Goal: Information Seeking & Learning: Learn about a topic

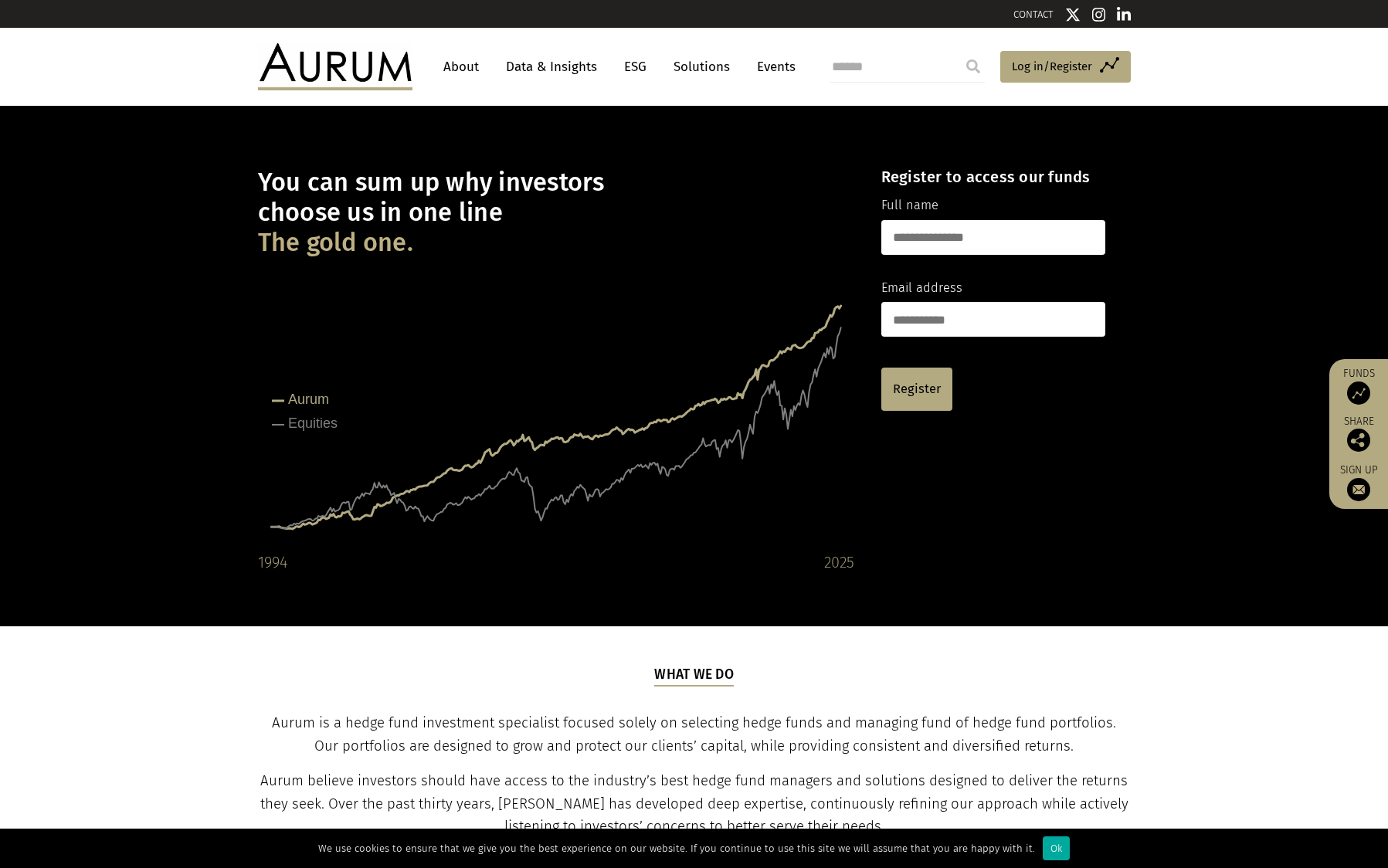
click at [478, 64] on link "About" at bounding box center [461, 67] width 51 height 28
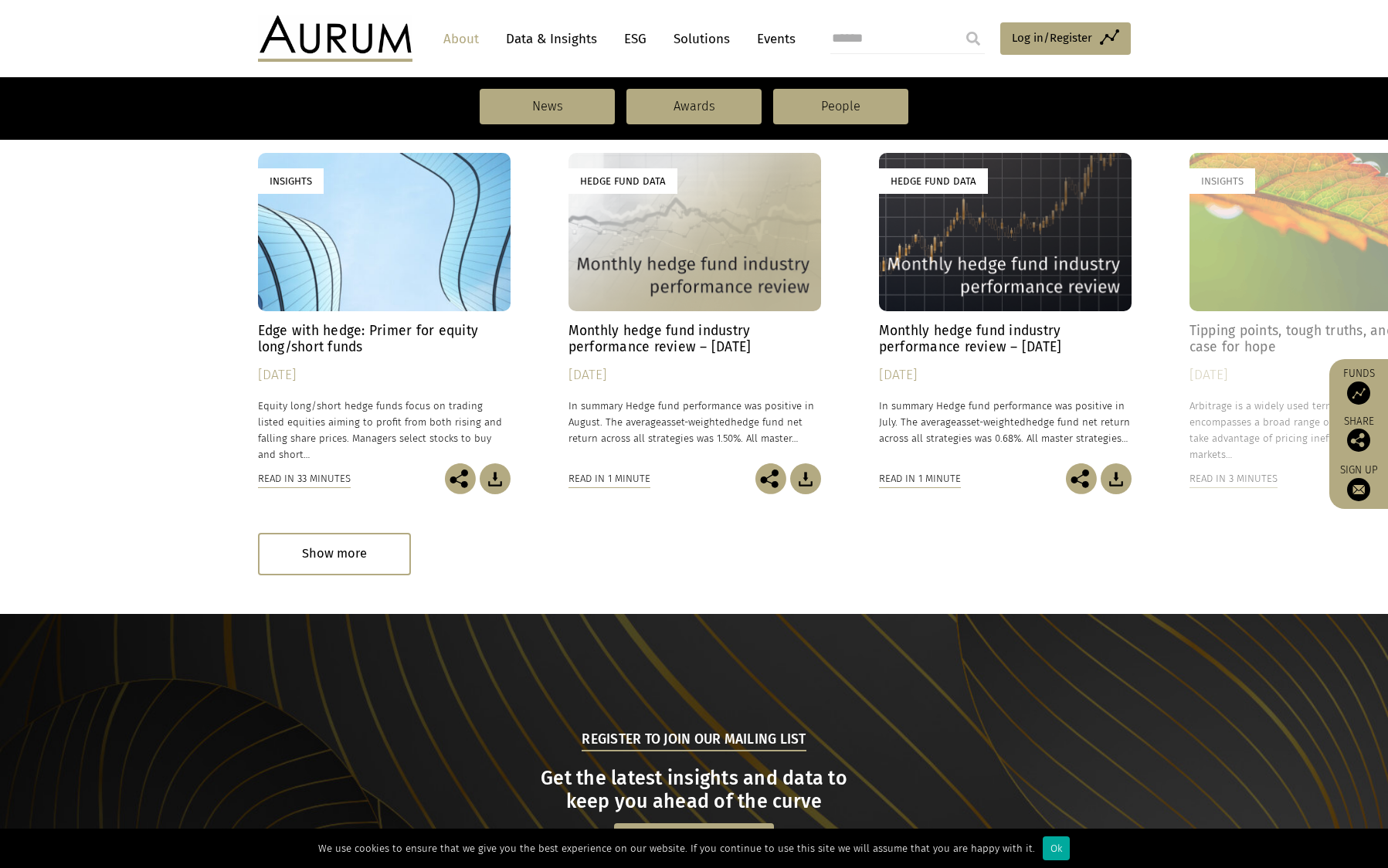
scroll to position [1138, 0]
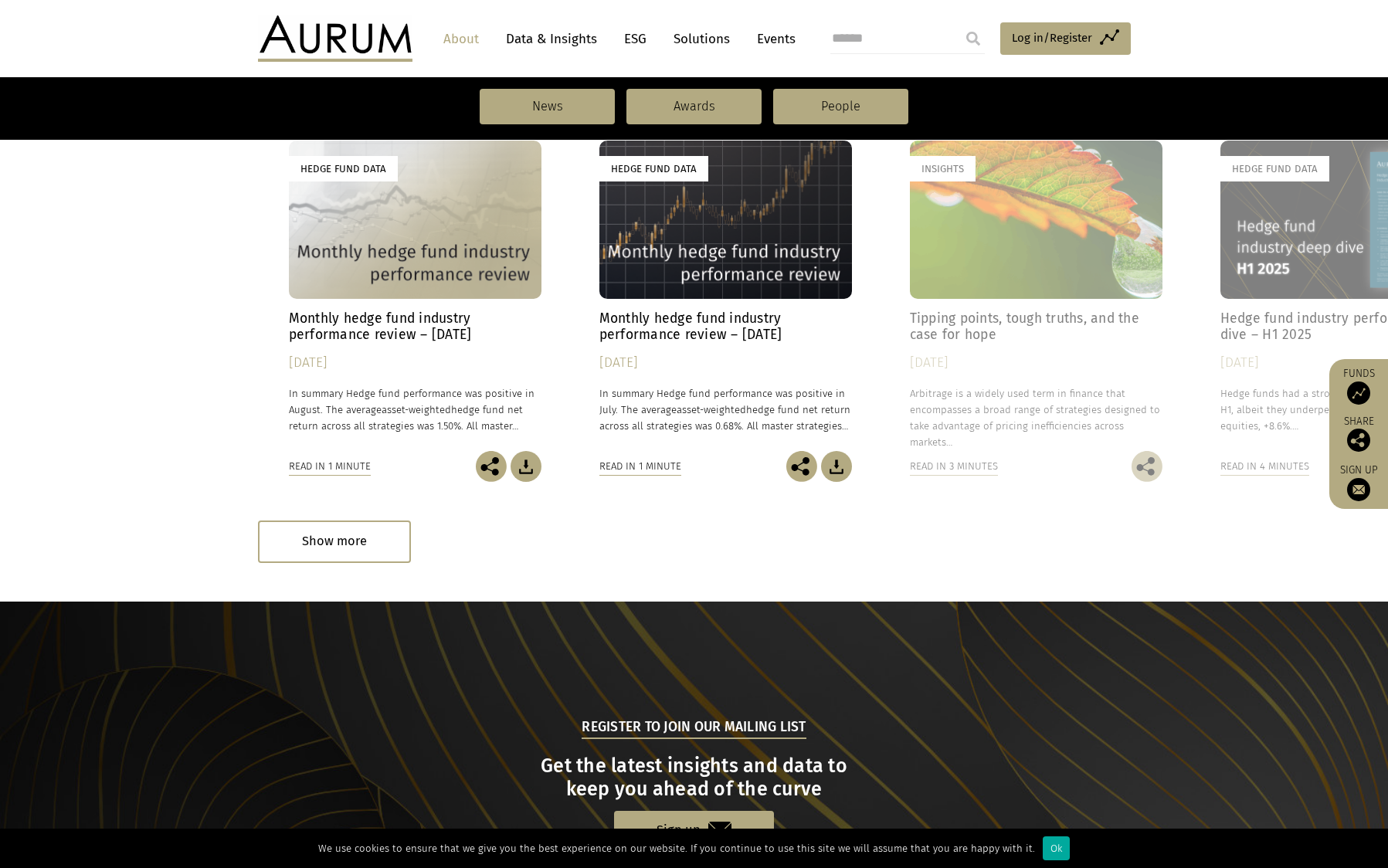
drag, startPoint x: 682, startPoint y: 237, endPoint x: 366, endPoint y: 251, distance: 316.3
click at [372, 250] on div "Hedge Fund Data" at bounding box center [415, 219] width 253 height 157
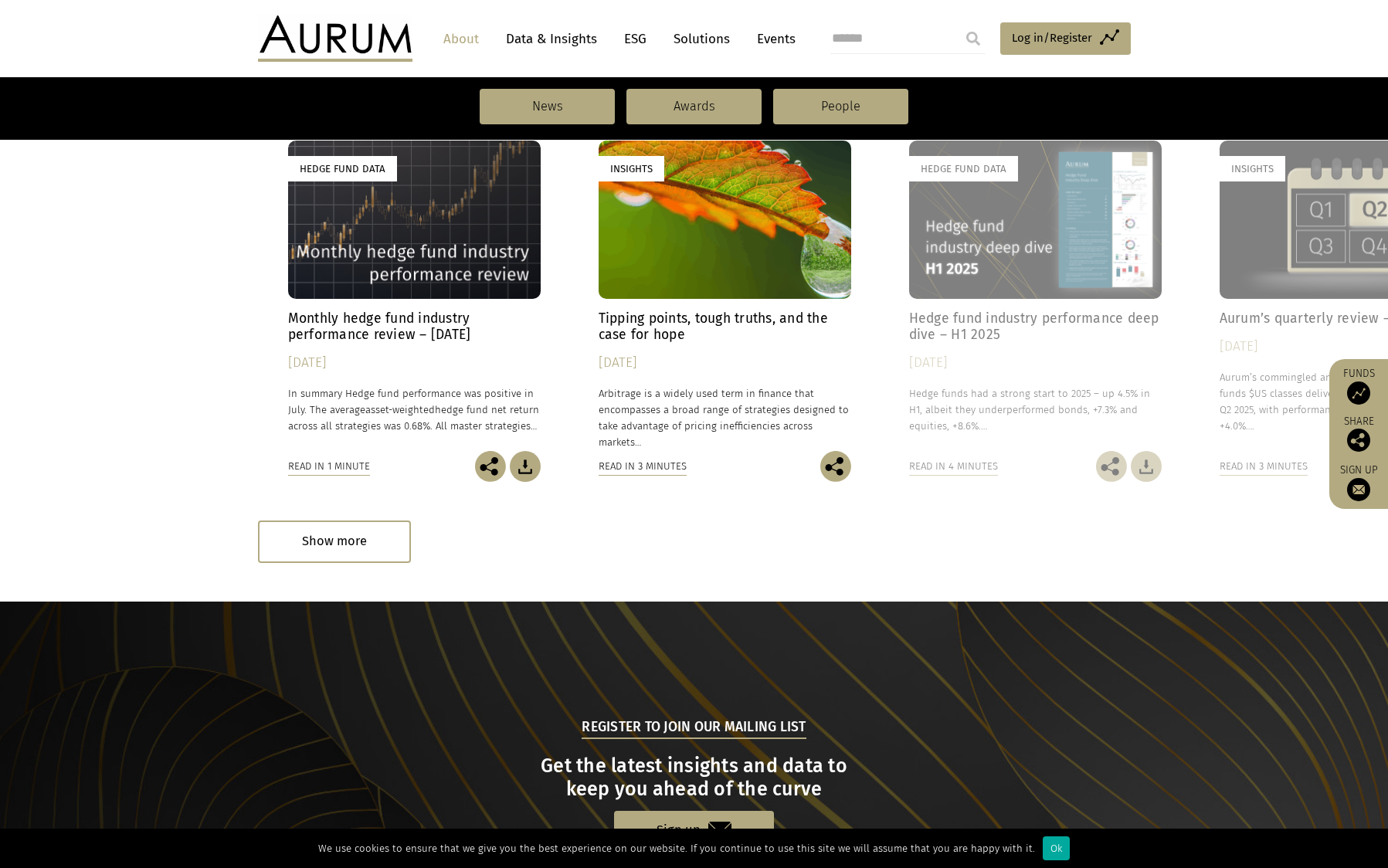
drag, startPoint x: 968, startPoint y: 215, endPoint x: 369, endPoint y: 282, distance: 602.7
click at [599, 280] on div "Insights" at bounding box center [725, 219] width 253 height 157
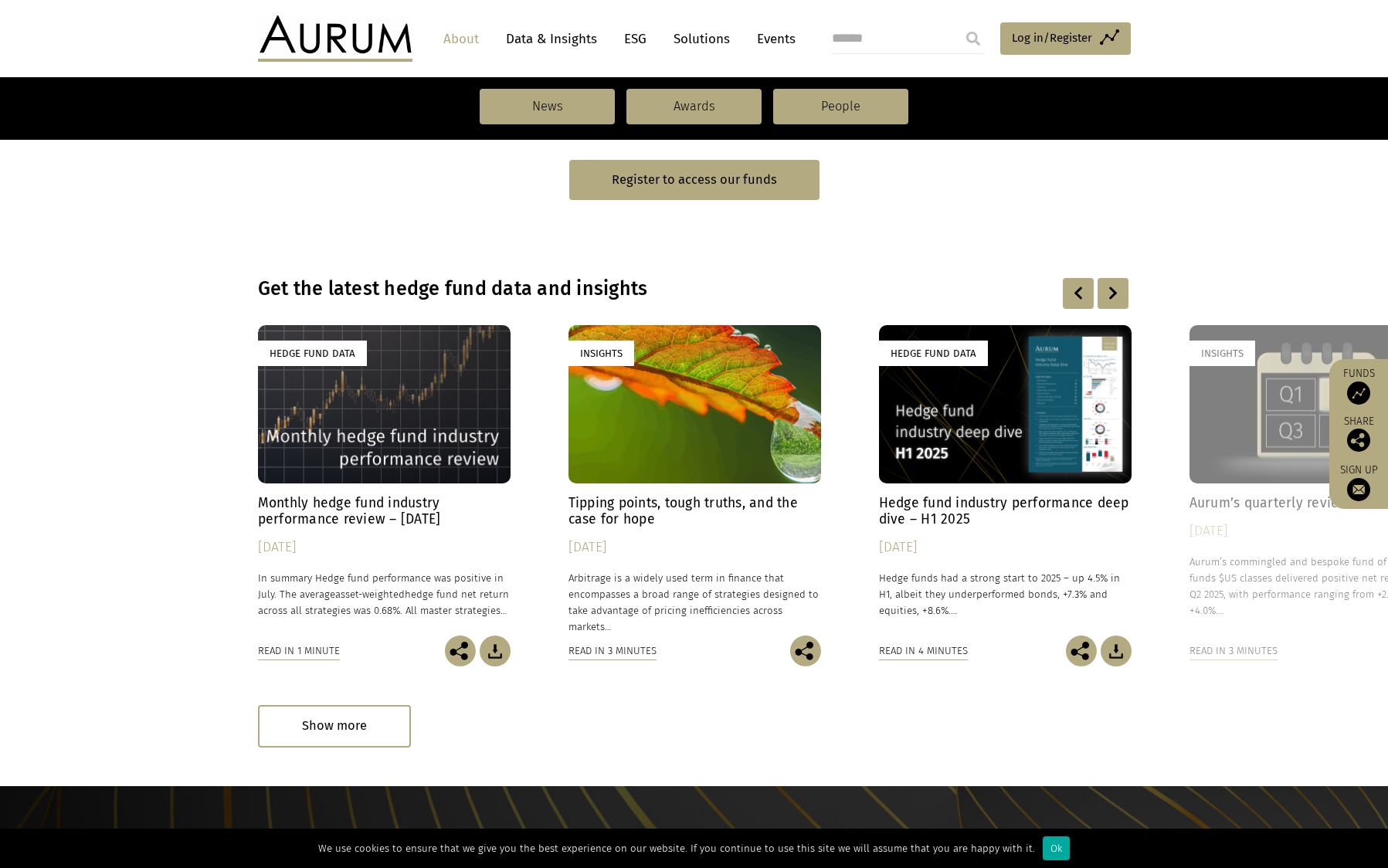
scroll to position [914, 0]
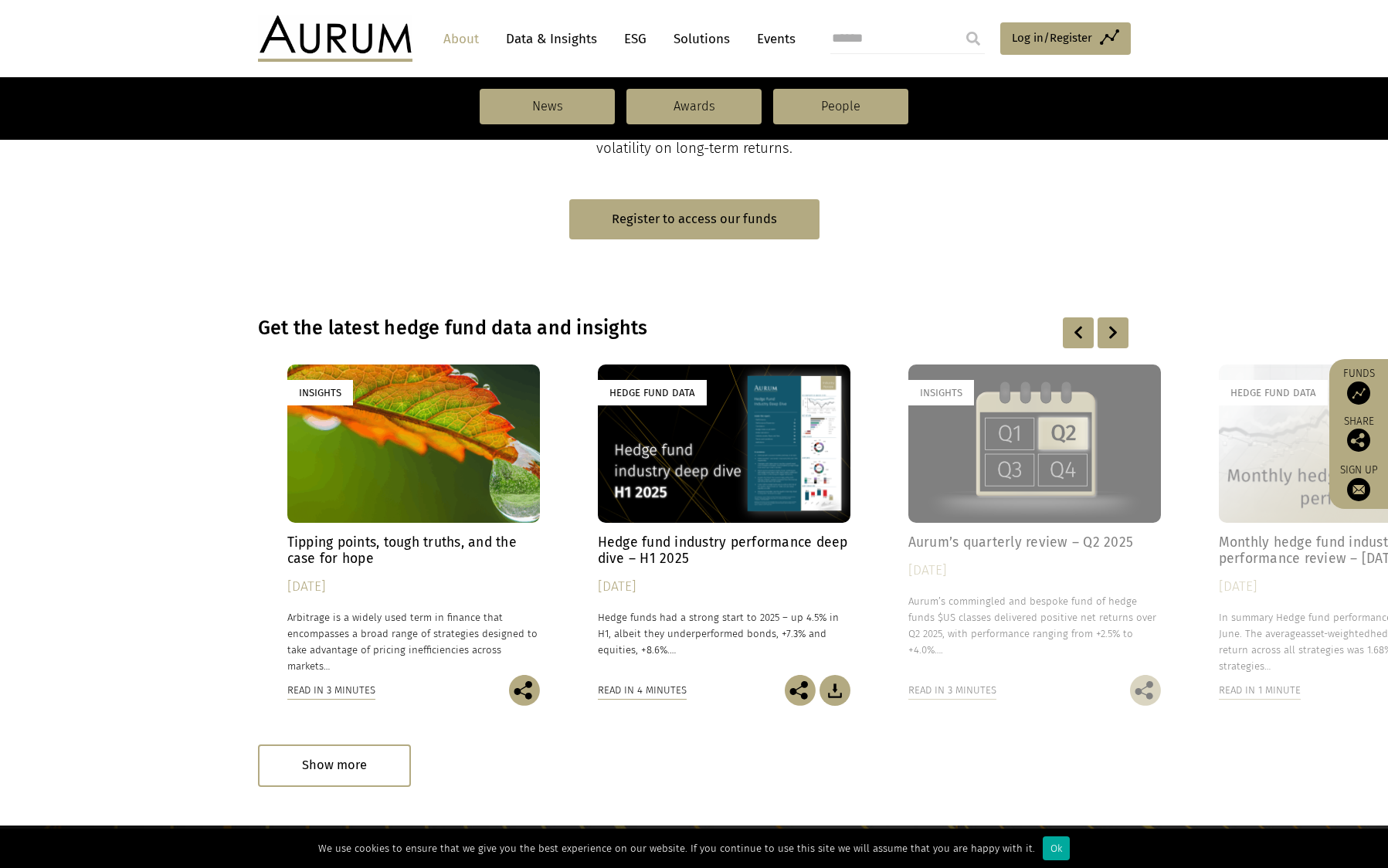
drag, startPoint x: 1055, startPoint y: 430, endPoint x: 454, endPoint y: 468, distance: 602.2
click at [598, 467] on div "Hedge Fund Data" at bounding box center [724, 443] width 253 height 157
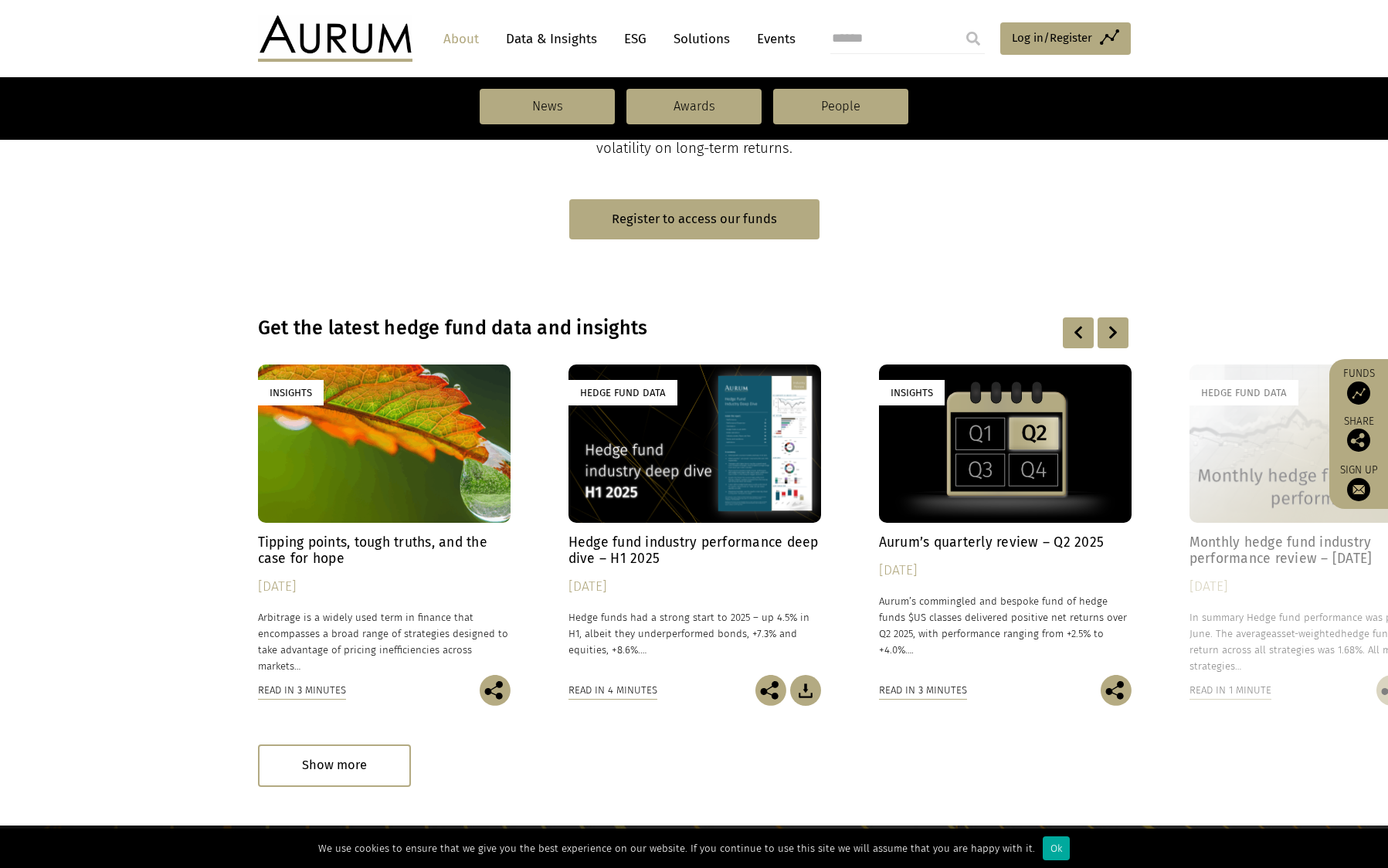
click at [1101, 335] on div at bounding box center [1113, 333] width 31 height 31
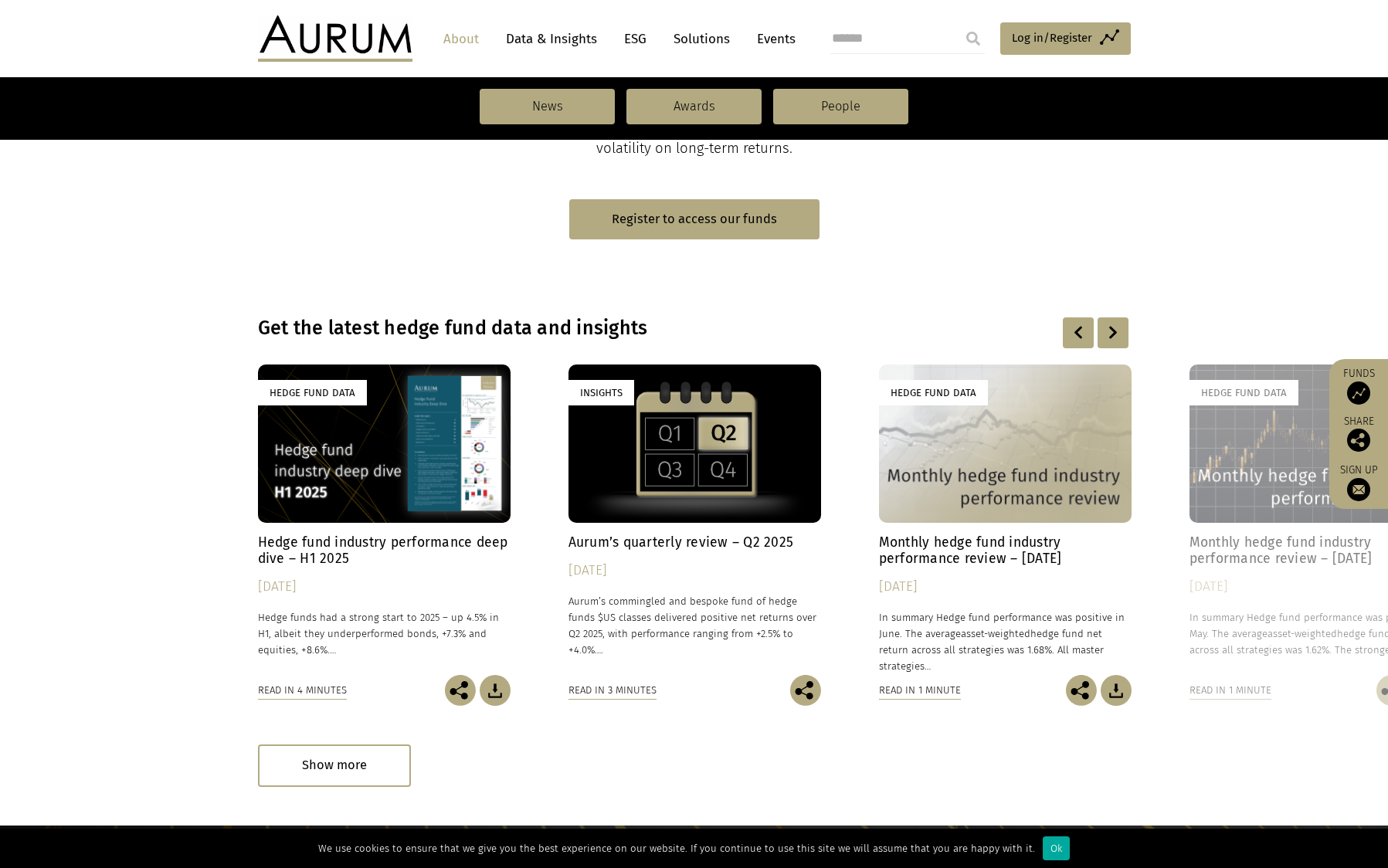
click at [1101, 335] on div at bounding box center [1113, 333] width 31 height 31
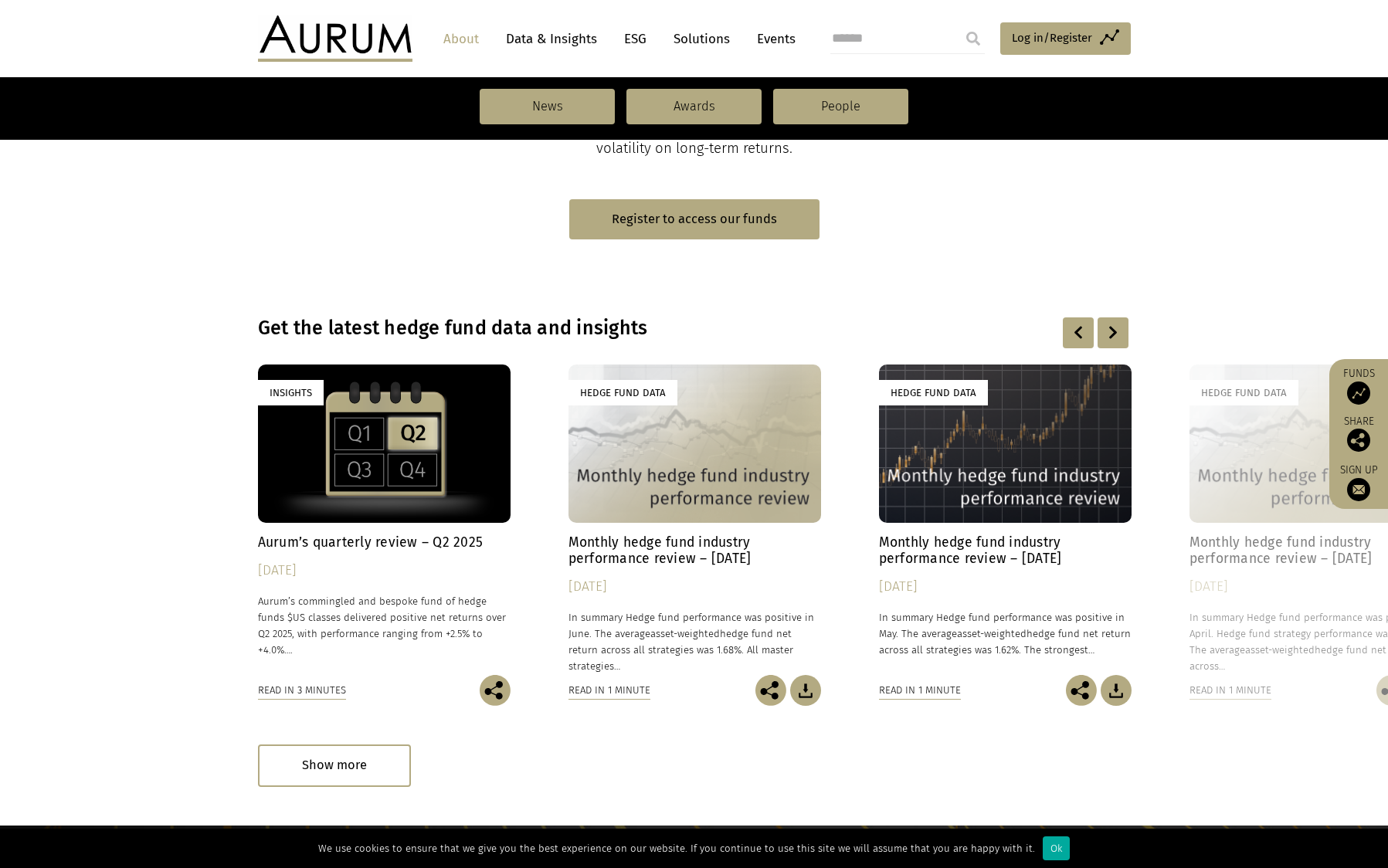
click at [1101, 335] on div at bounding box center [1113, 333] width 31 height 31
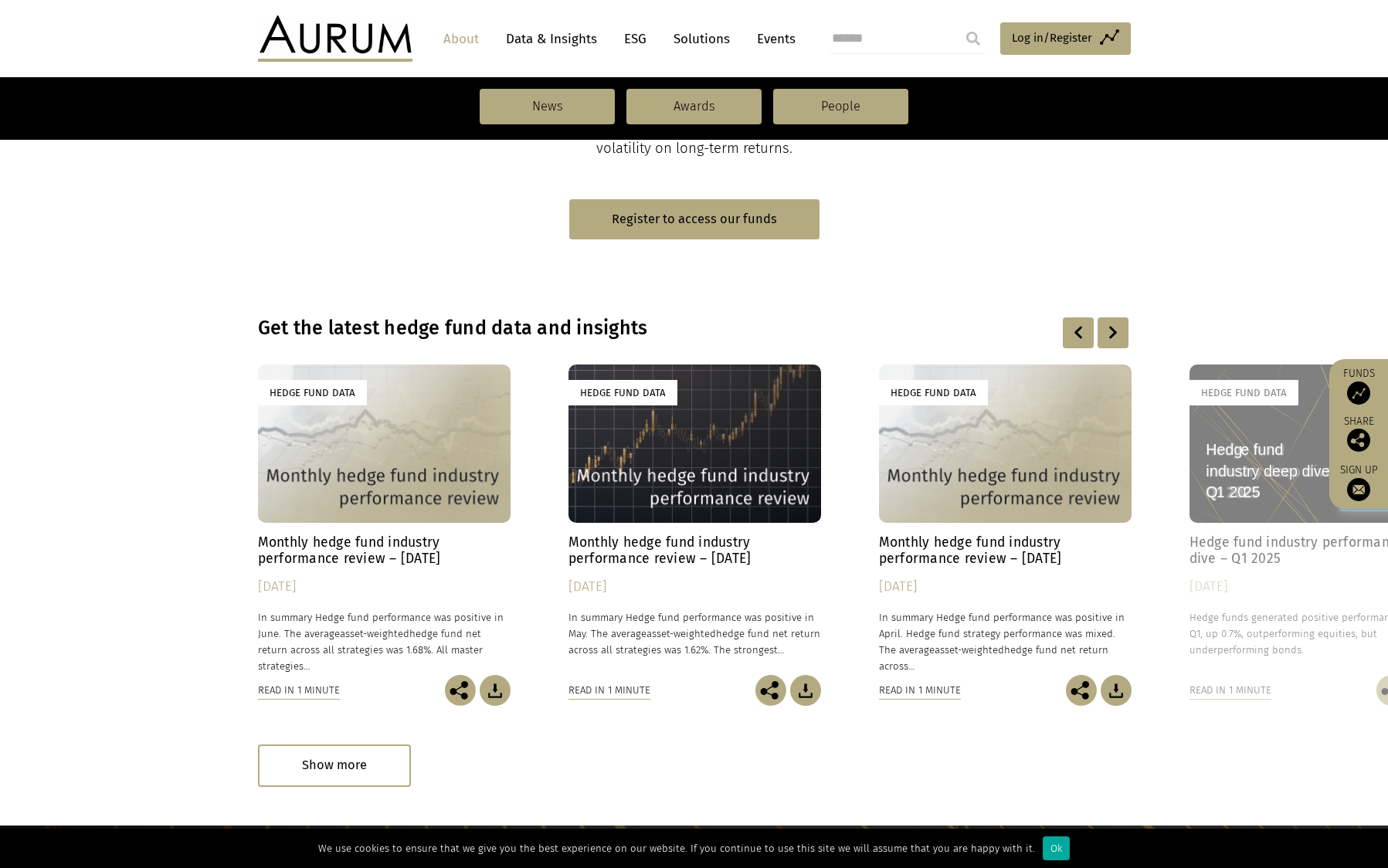
click at [1101, 335] on div at bounding box center [1113, 333] width 31 height 31
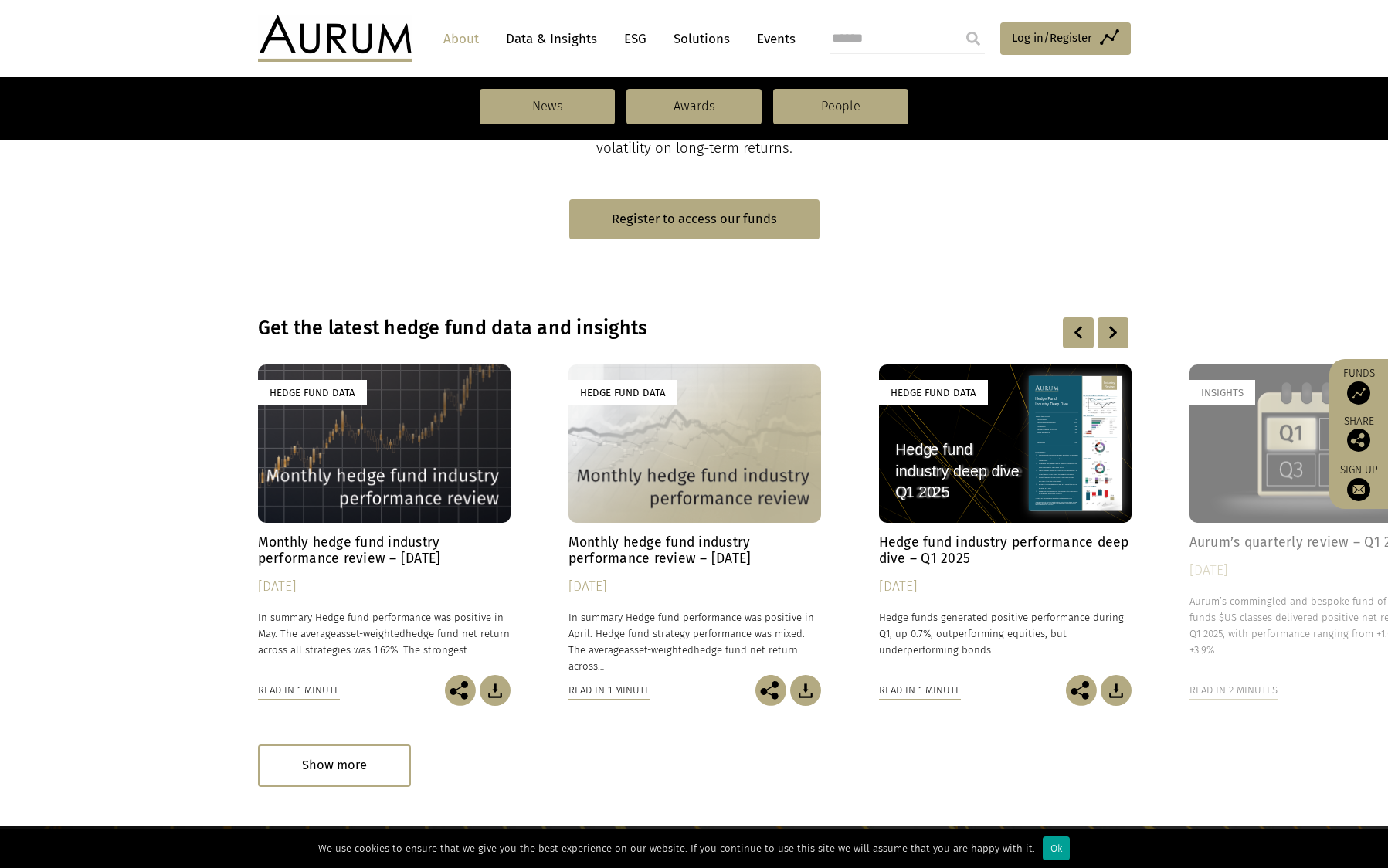
click at [1048, 846] on div "Ok" at bounding box center [1056, 847] width 27 height 24
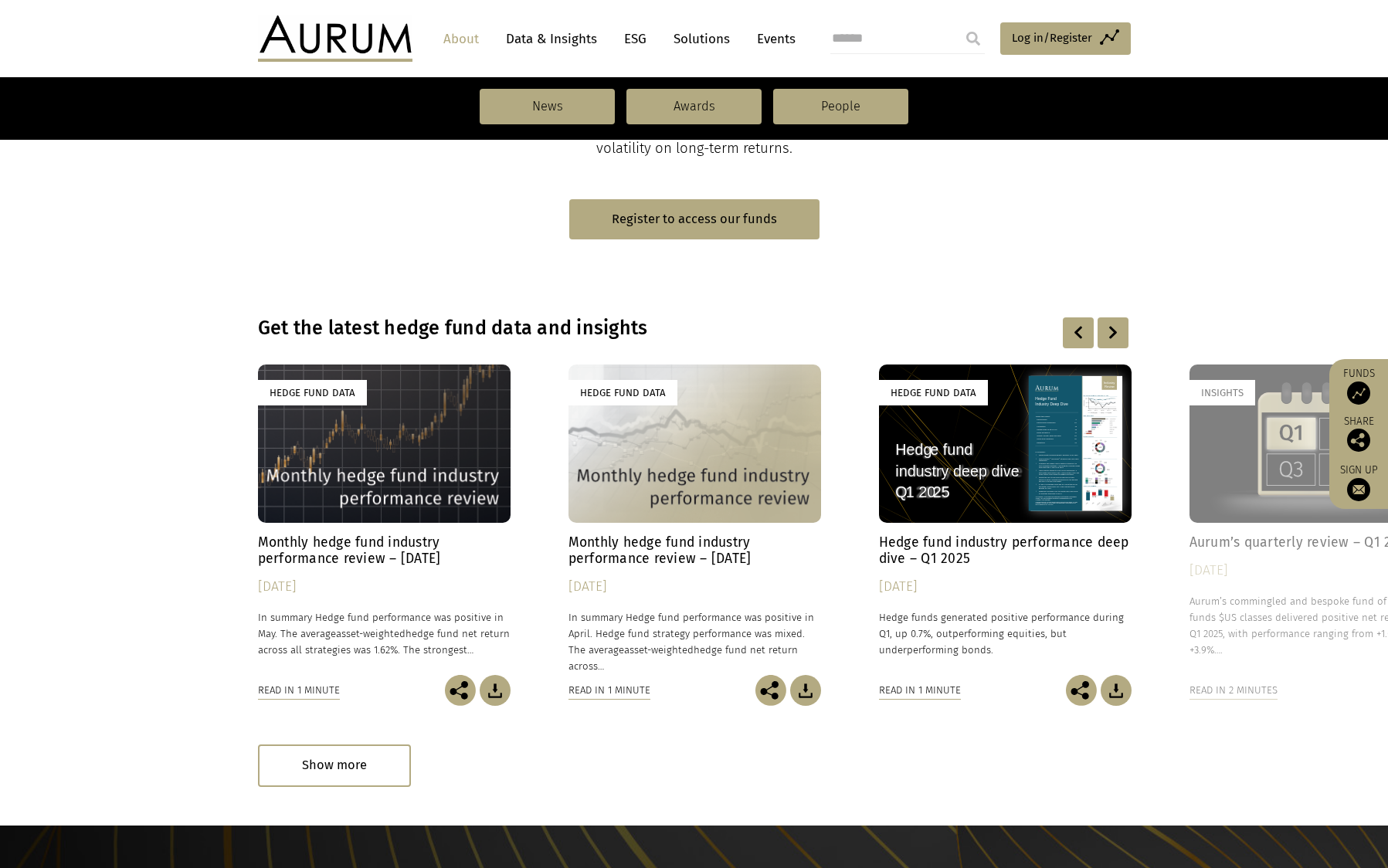
click at [1100, 336] on div at bounding box center [1113, 333] width 31 height 31
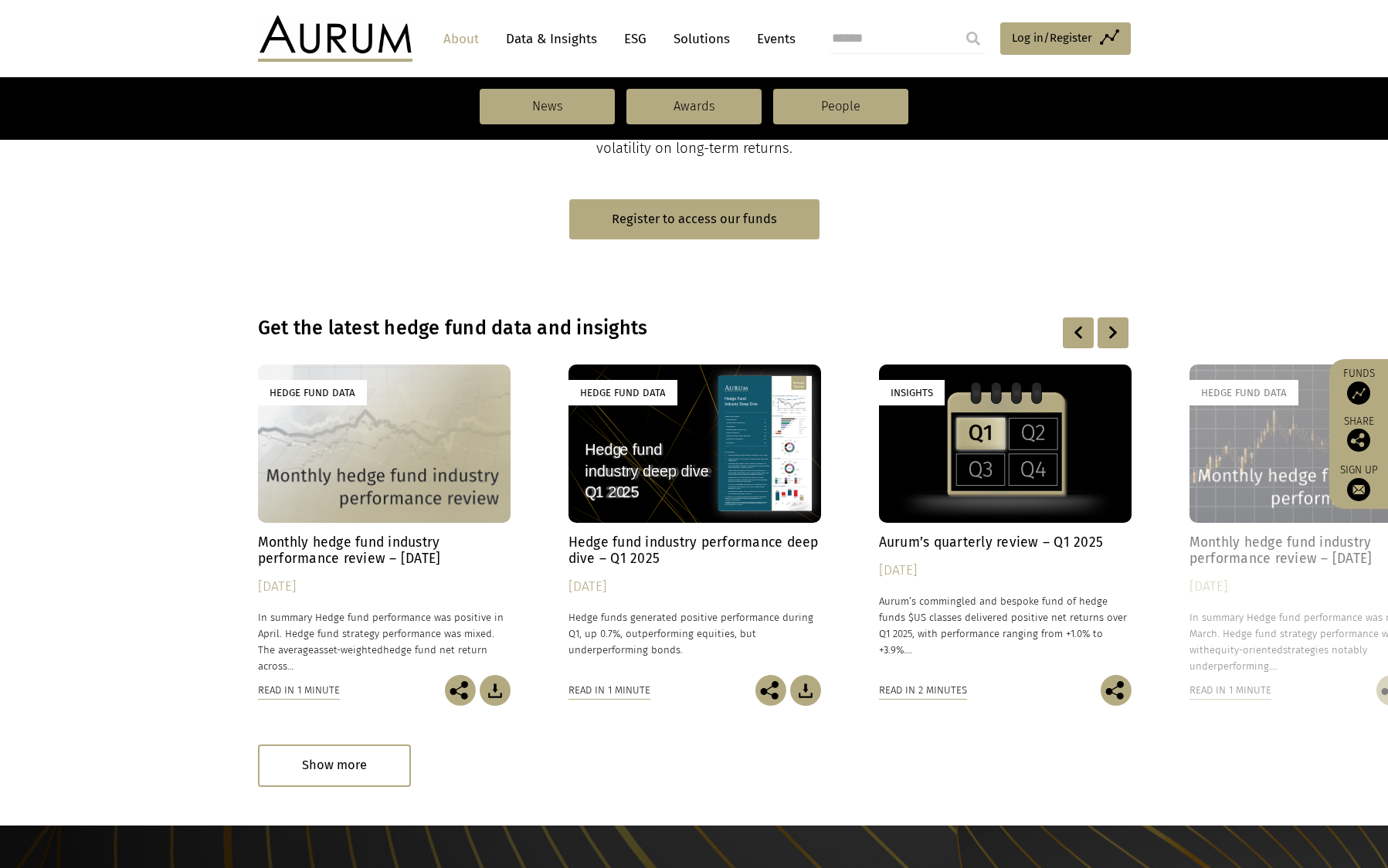
click at [1107, 335] on div at bounding box center [1113, 333] width 31 height 31
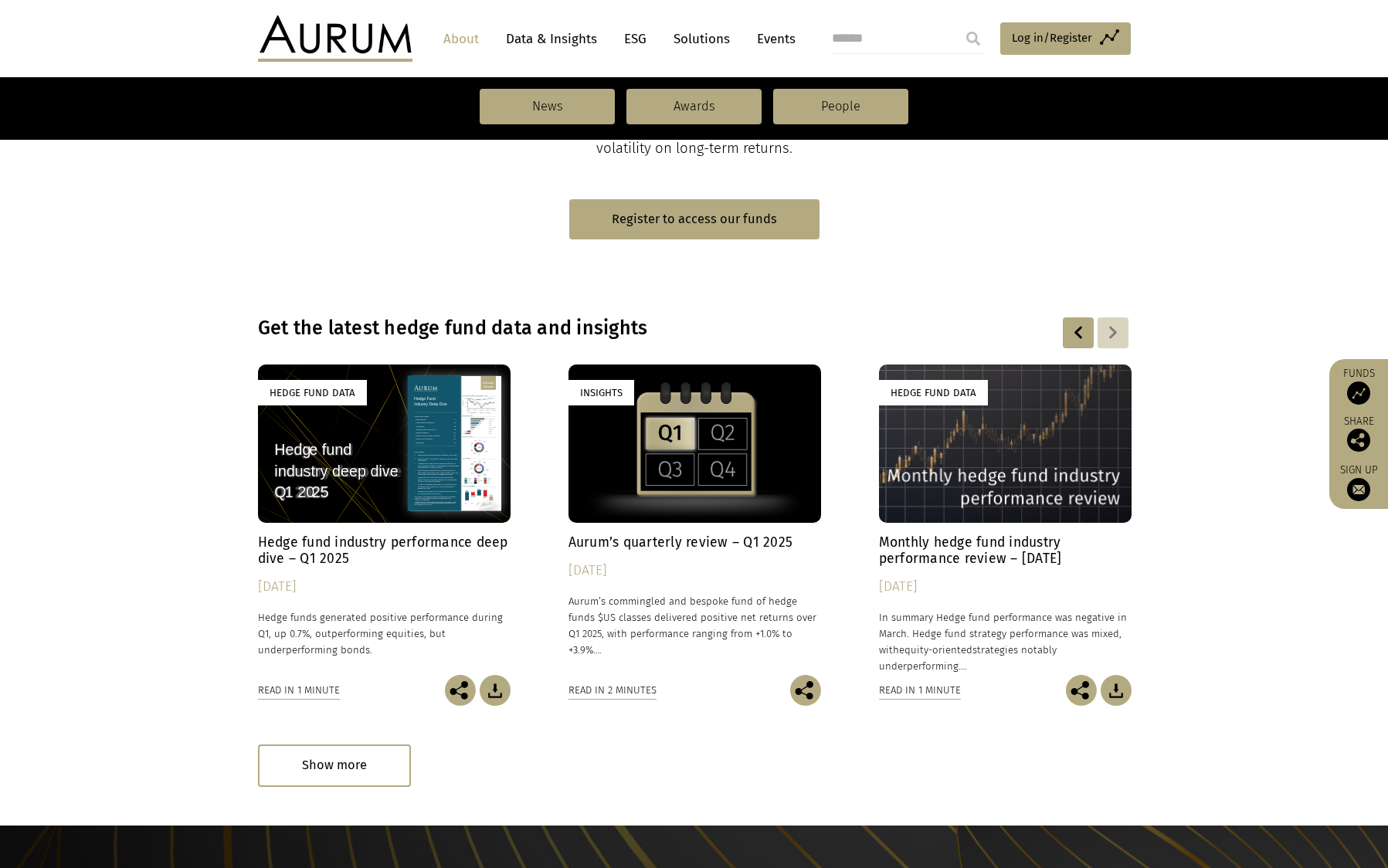
click at [1107, 335] on div at bounding box center [1113, 333] width 31 height 31
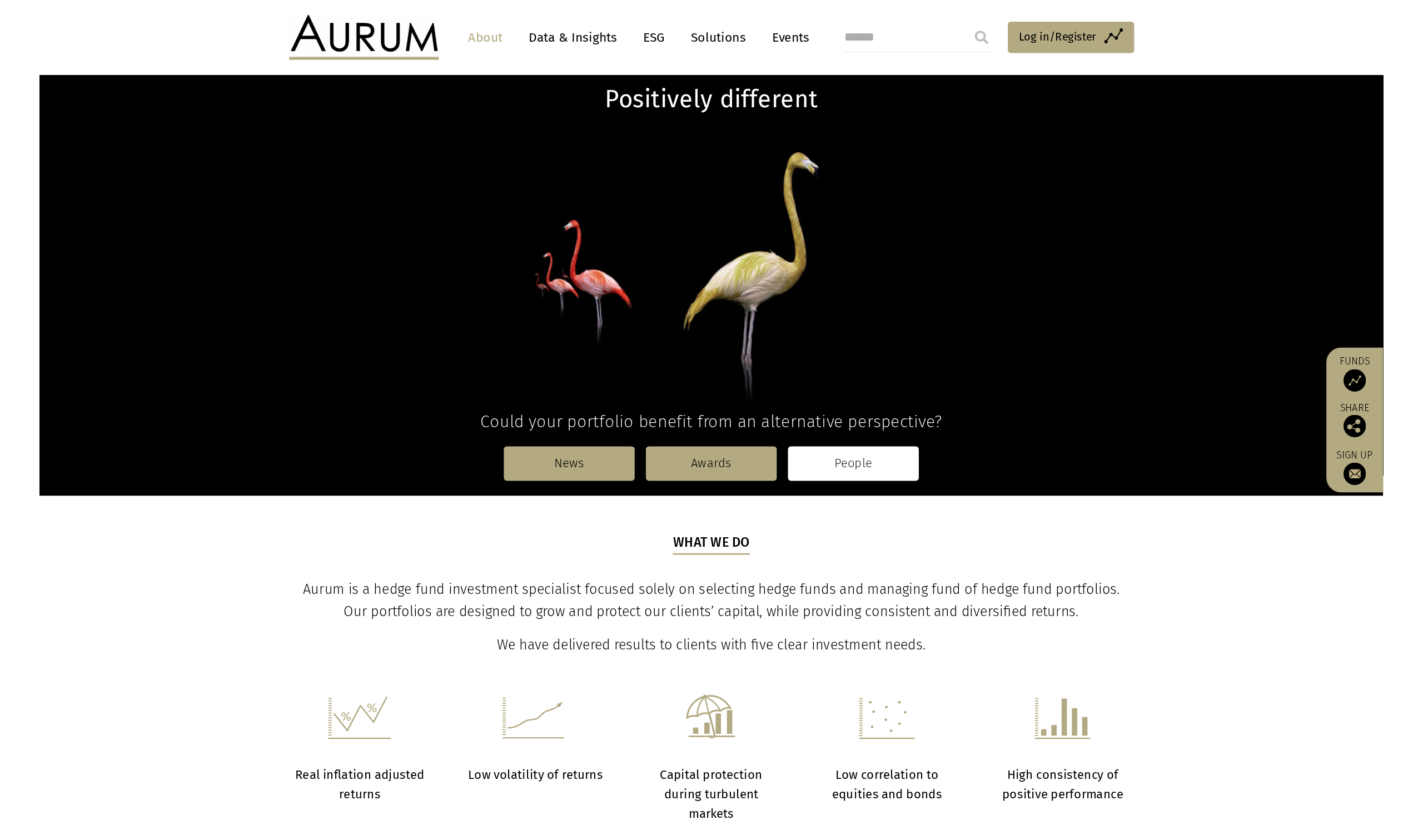
scroll to position [70, 0]
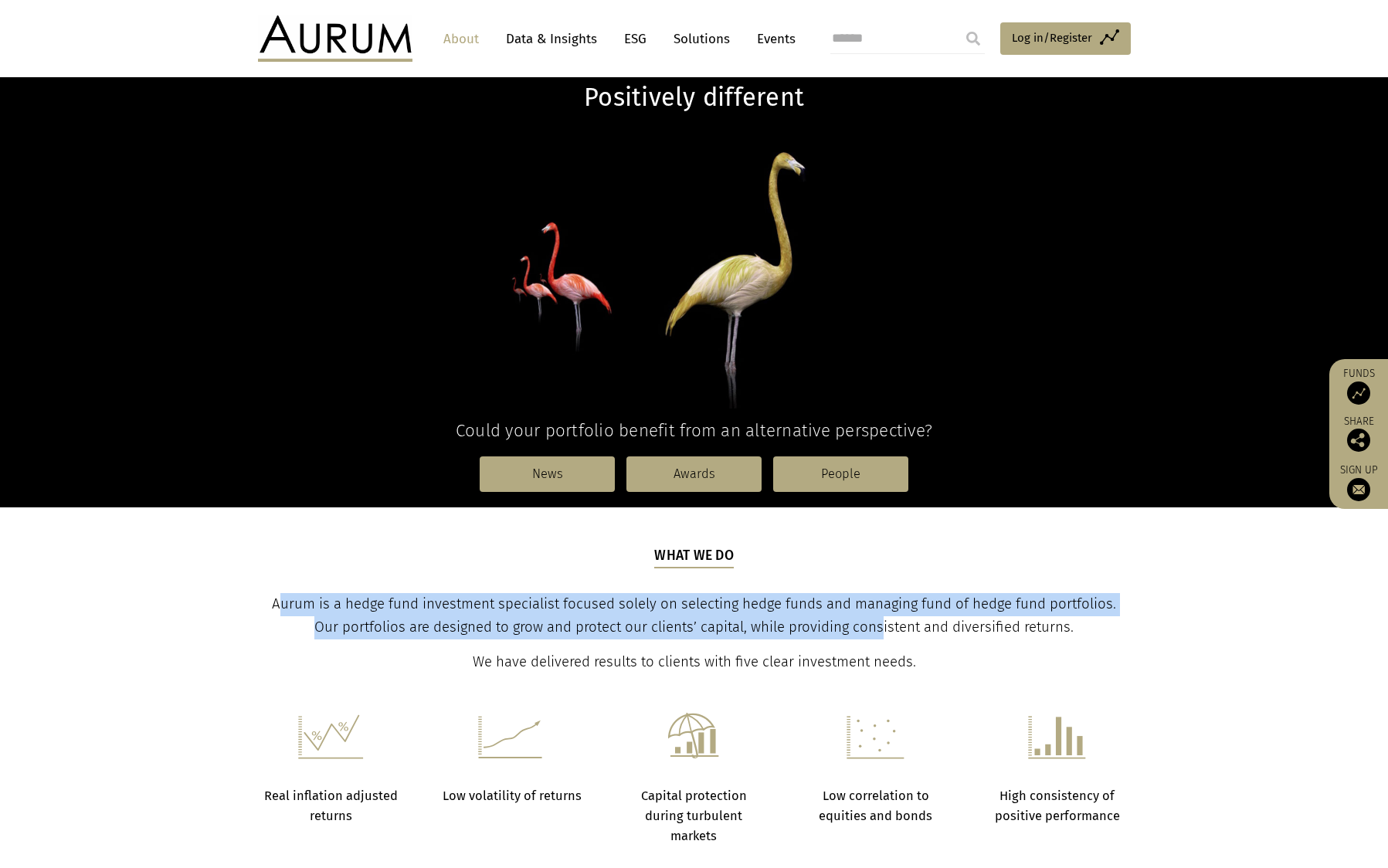
drag, startPoint x: 264, startPoint y: 606, endPoint x: 868, endPoint y: 616, distance: 604.1
click at [868, 616] on p "Aurum is a hedge fund investment specialist focused solely on selecting hedge f…" at bounding box center [694, 615] width 869 height 46
drag, startPoint x: 258, startPoint y: 602, endPoint x: 1098, endPoint y: 633, distance: 840.6
click at [1094, 631] on div "What we do Aurum is a hedge fund investment specialist focused solely on select…" at bounding box center [694, 609] width 904 height 127
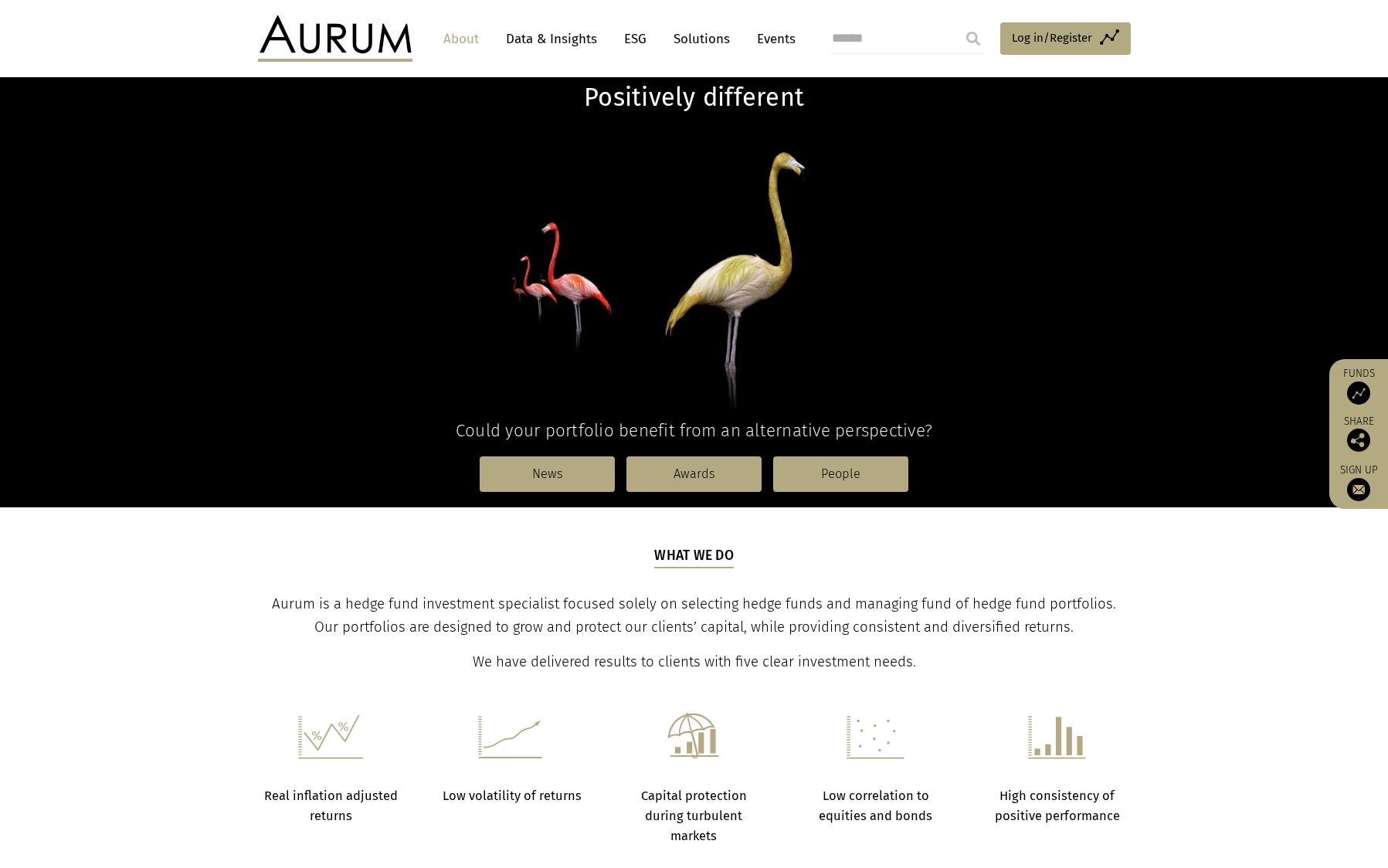
click at [1071, 631] on p "Aurum is a hedge fund investment specialist focused solely on selecting hedge f…" at bounding box center [694, 615] width 869 height 46
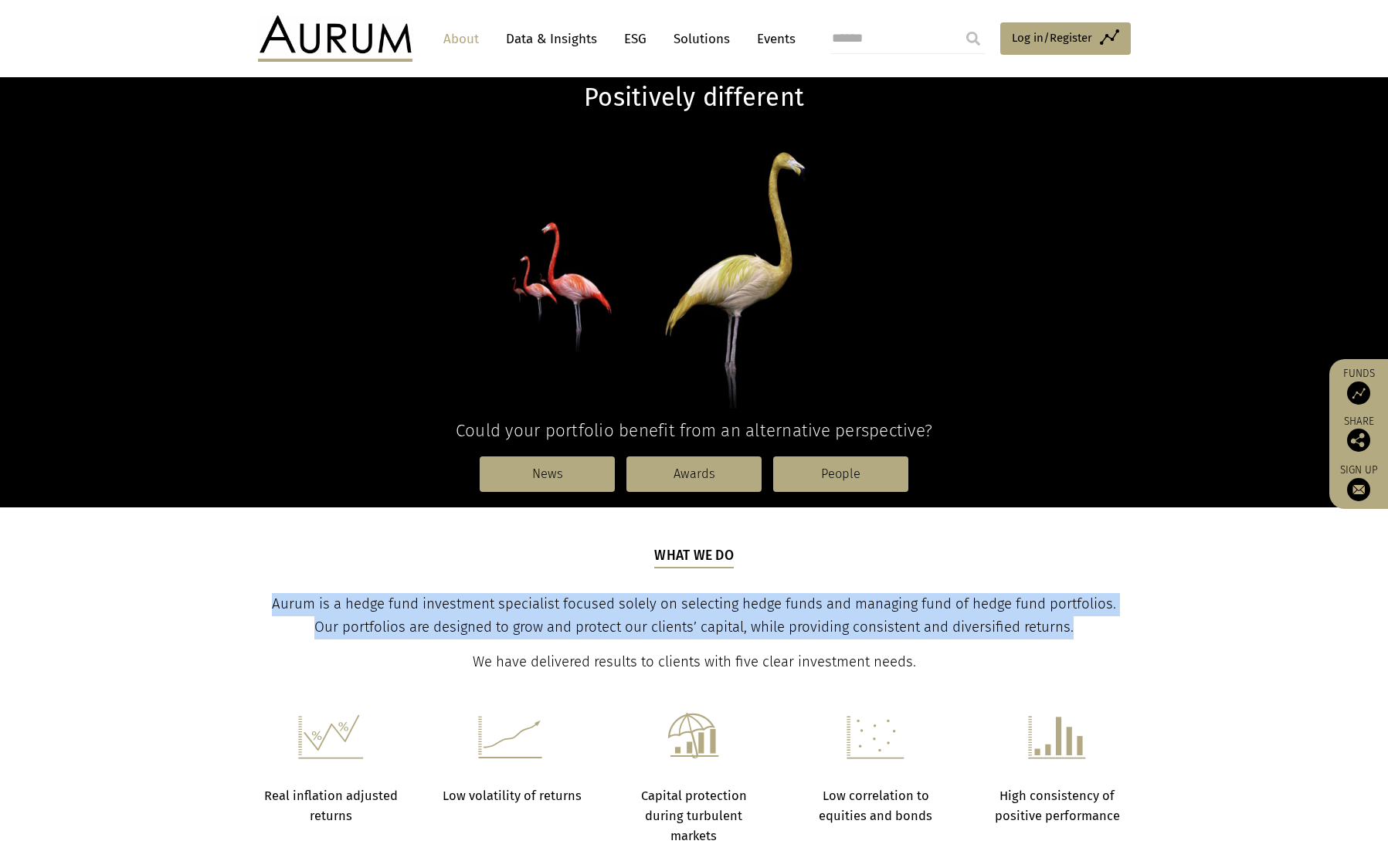
drag, startPoint x: 1061, startPoint y: 622, endPoint x: 259, endPoint y: 614, distance: 802.0
click at [259, 614] on p "Aurum is a hedge fund investment specialist focused solely on selecting hedge f…" at bounding box center [694, 615] width 869 height 46
copy span "Aurum is a hedge fund investment specialist focused solely on selecting hedge f…"
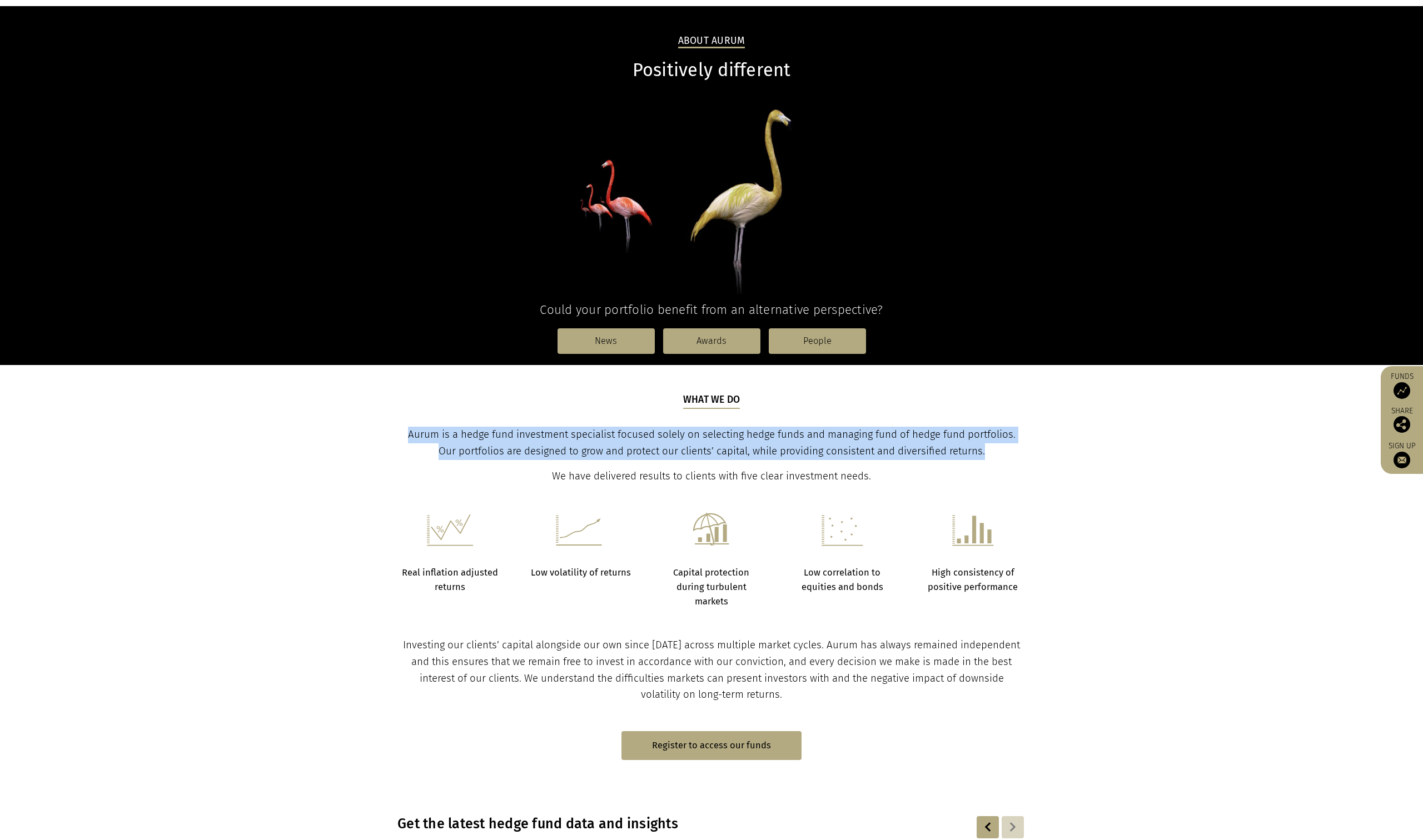
scroll to position [0, 0]
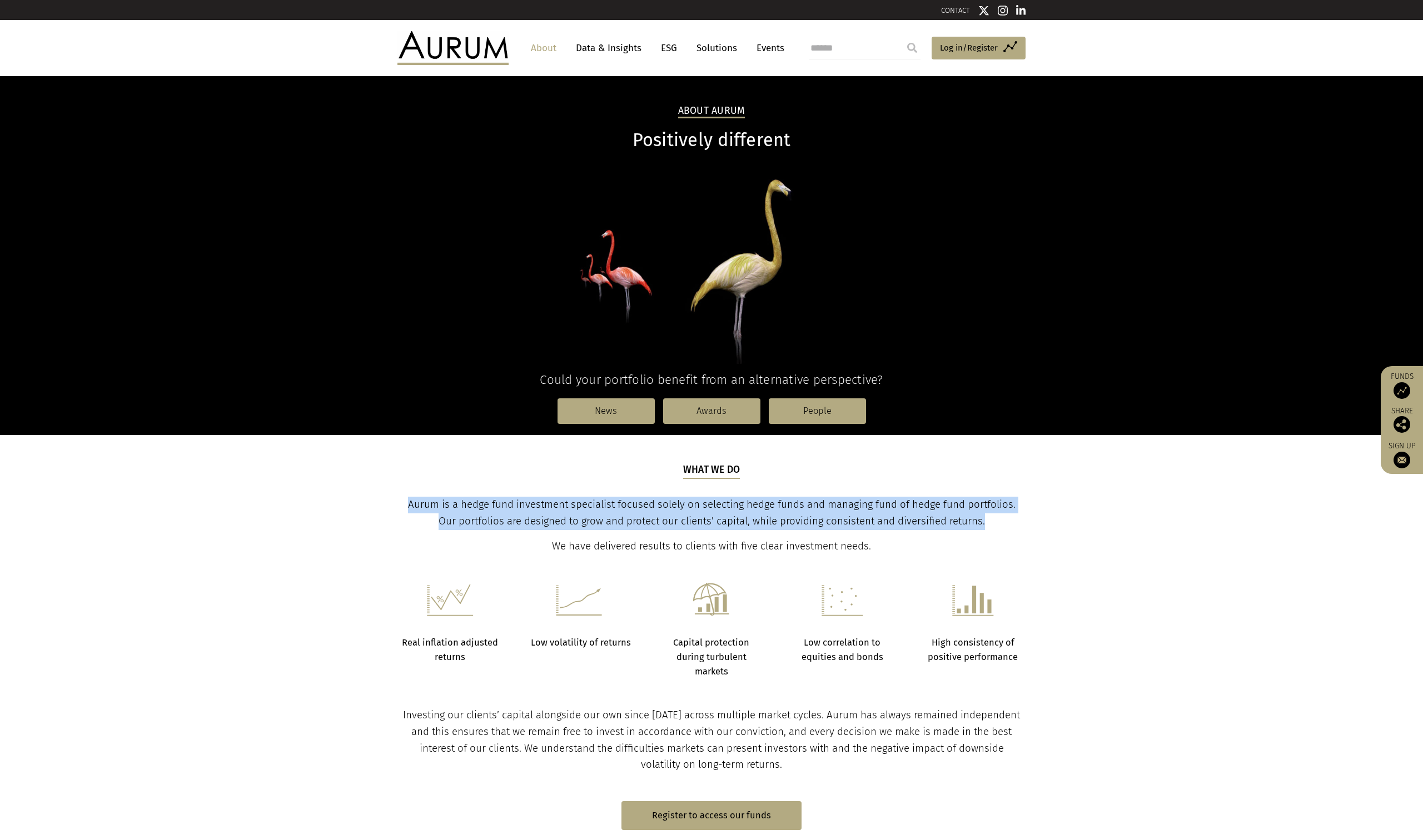
click at [777, 46] on link "Events" at bounding box center [767, 48] width 33 height 20
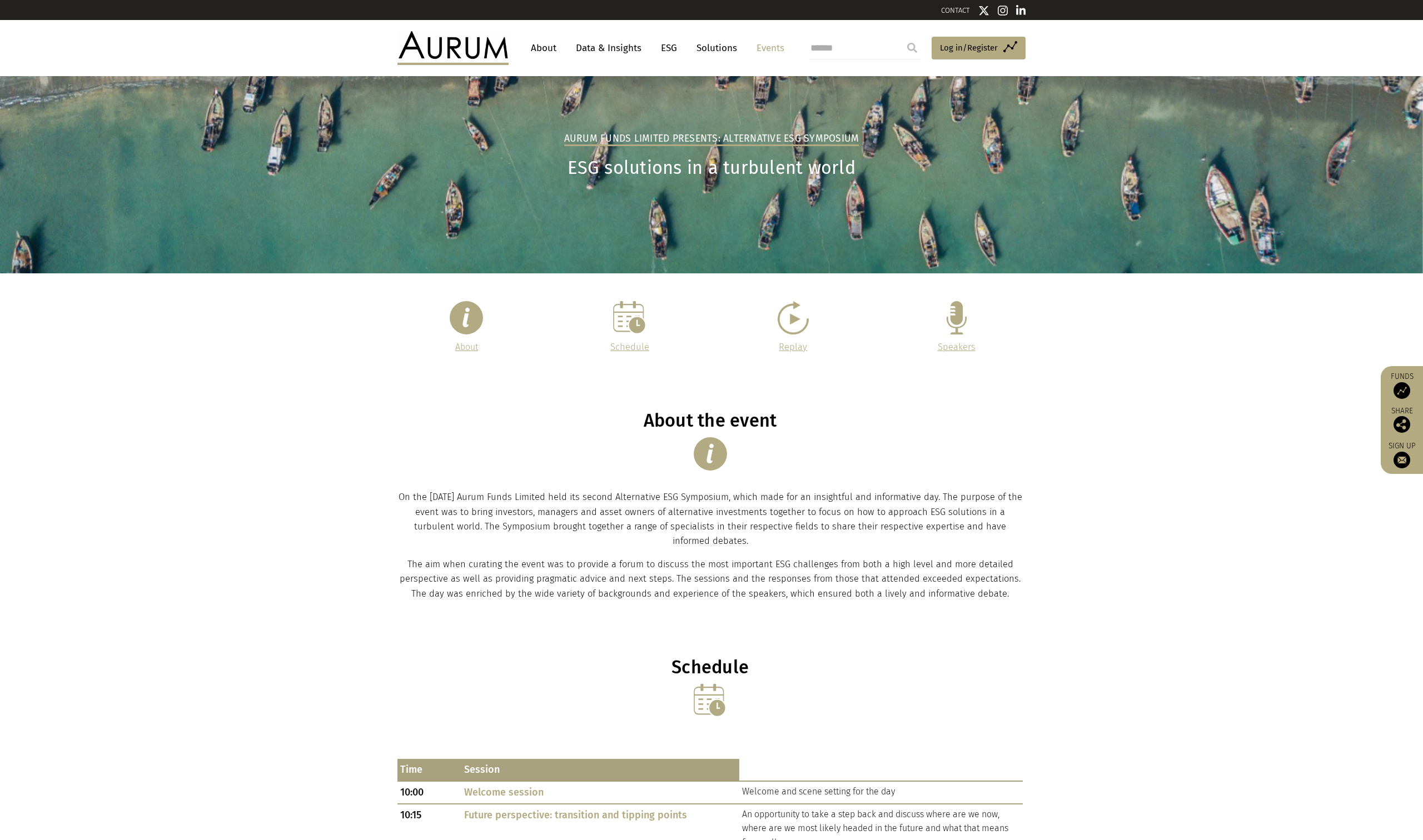
click at [798, 343] on link "Replay" at bounding box center [793, 347] width 28 height 11
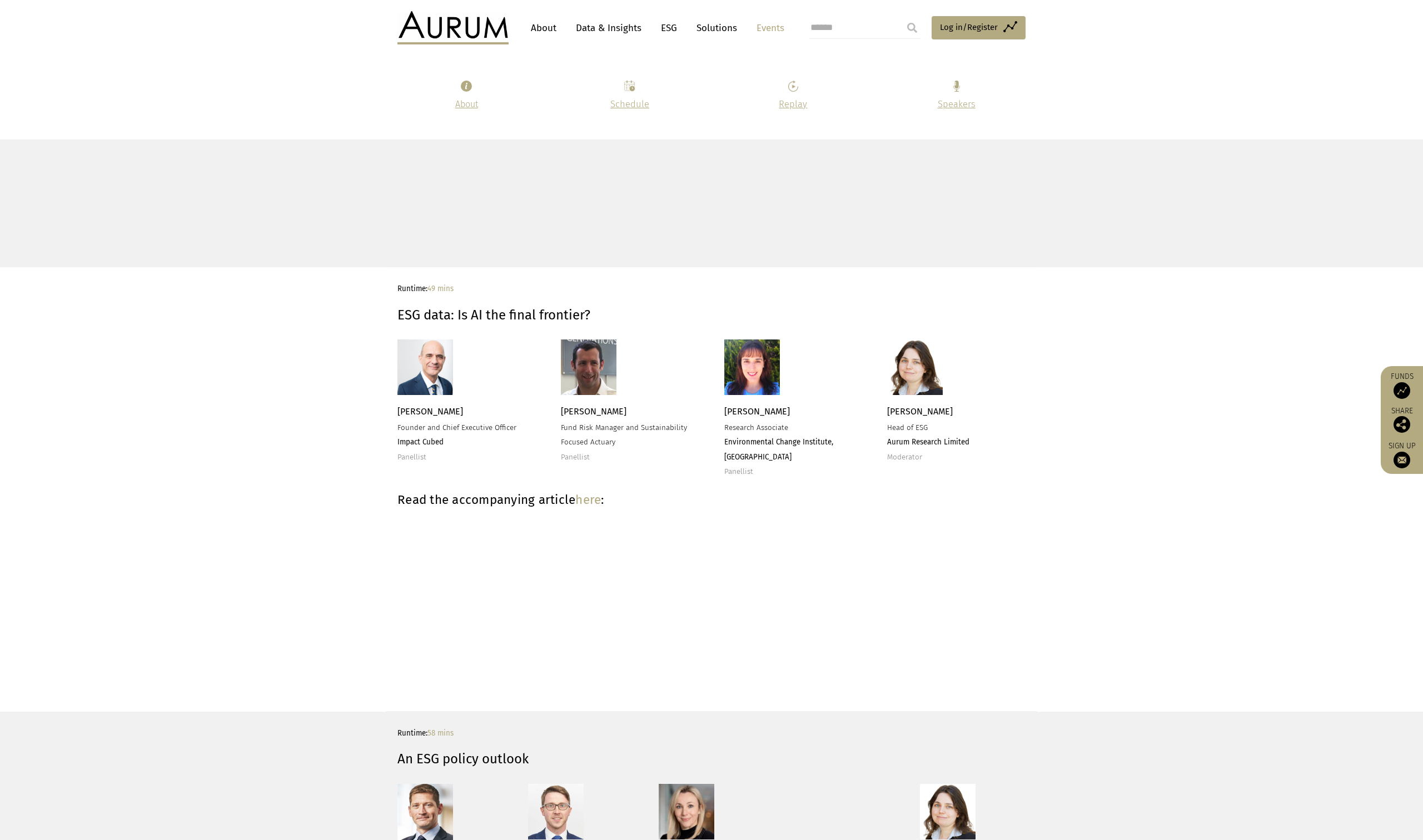
scroll to position [2498, 0]
